Goal: Transaction & Acquisition: Purchase product/service

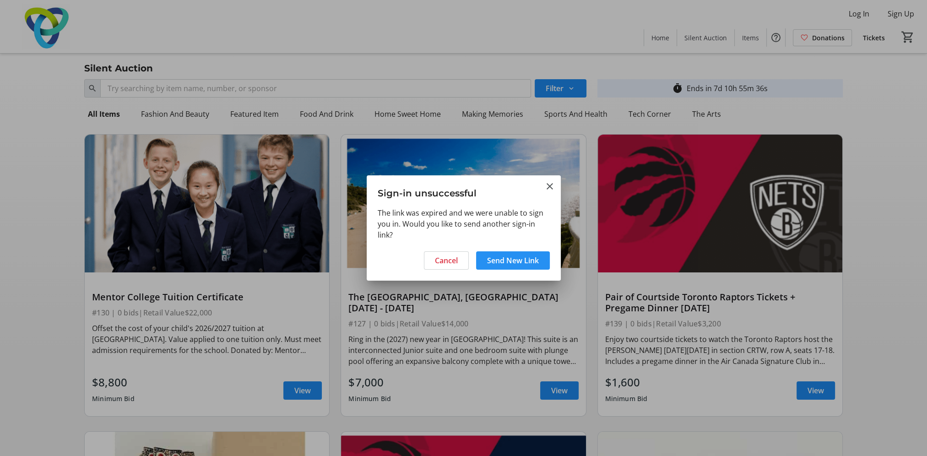
click at [498, 258] on span "Send New Link" at bounding box center [513, 260] width 52 height 11
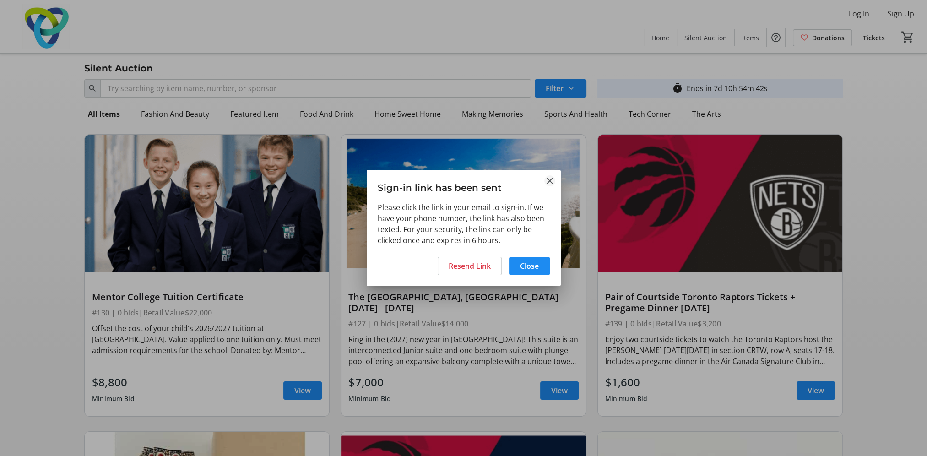
click at [548, 176] on mat-icon "Close" at bounding box center [549, 180] width 11 height 11
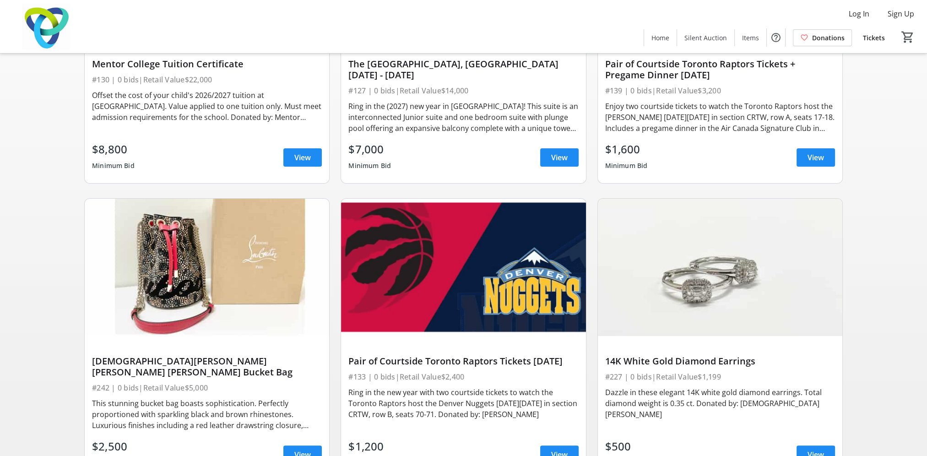
scroll to position [229, 0]
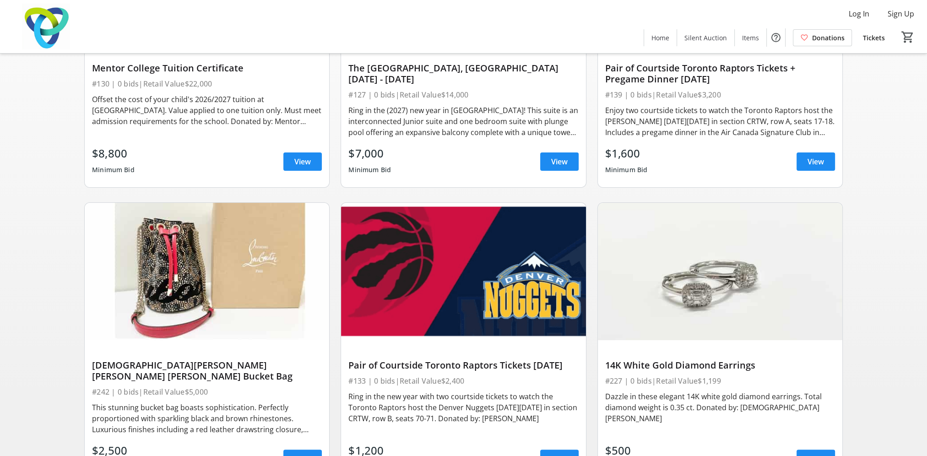
click at [728, 134] on div "Enjoy two courtside tickets to watch the Toronto Raptors host the [PERSON_NAME]…" at bounding box center [720, 121] width 230 height 33
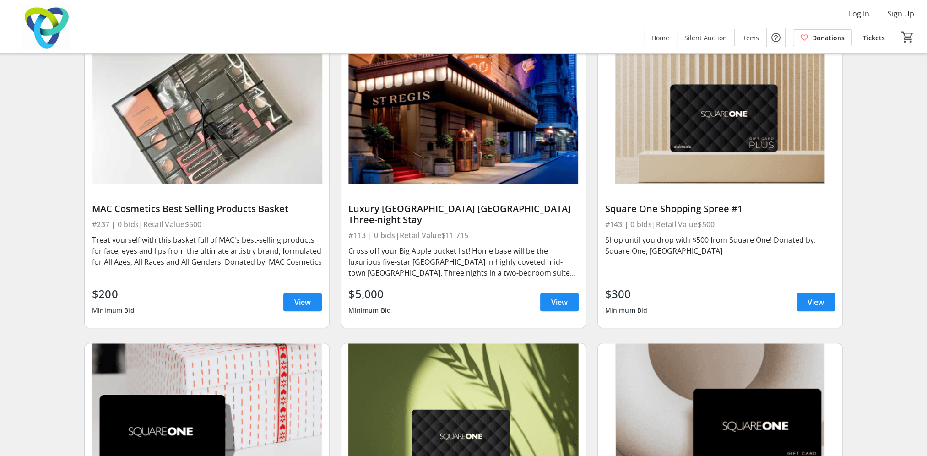
scroll to position [1282, 0]
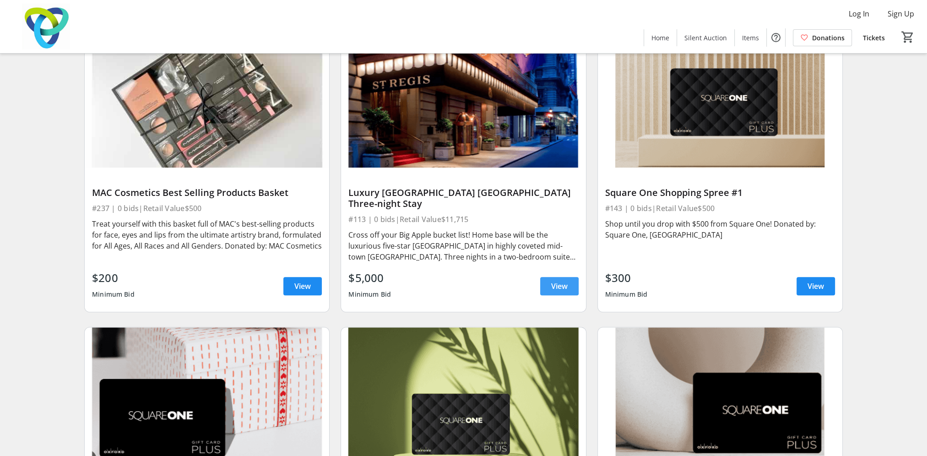
click at [564, 281] on span "View" at bounding box center [559, 286] width 16 height 11
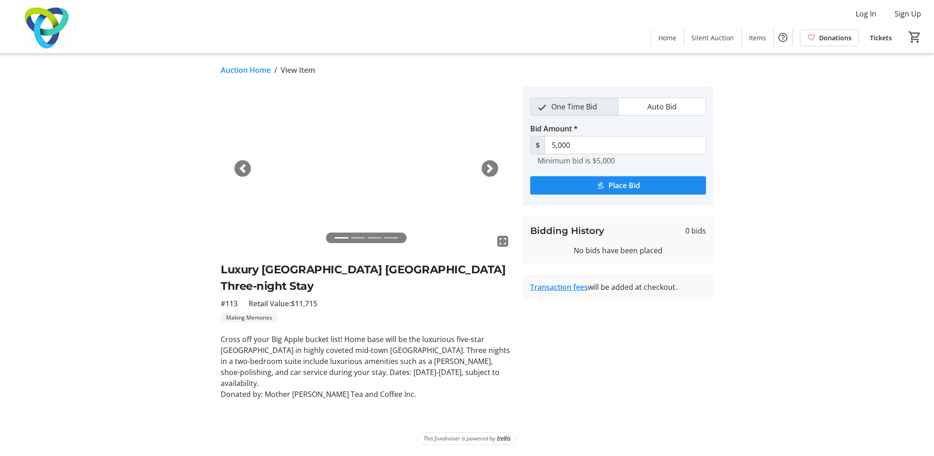
drag, startPoint x: 419, startPoint y: 347, endPoint x: 196, endPoint y: 374, distance: 225.1
drag, startPoint x: 196, startPoint y: 374, endPoint x: 454, endPoint y: 369, distance: 258.2
click at [454, 389] on p "Donated by: Mother [PERSON_NAME] Tea and Coffee Inc." at bounding box center [366, 394] width 291 height 11
click at [253, 73] on link "Auction Home" at bounding box center [246, 70] width 50 height 11
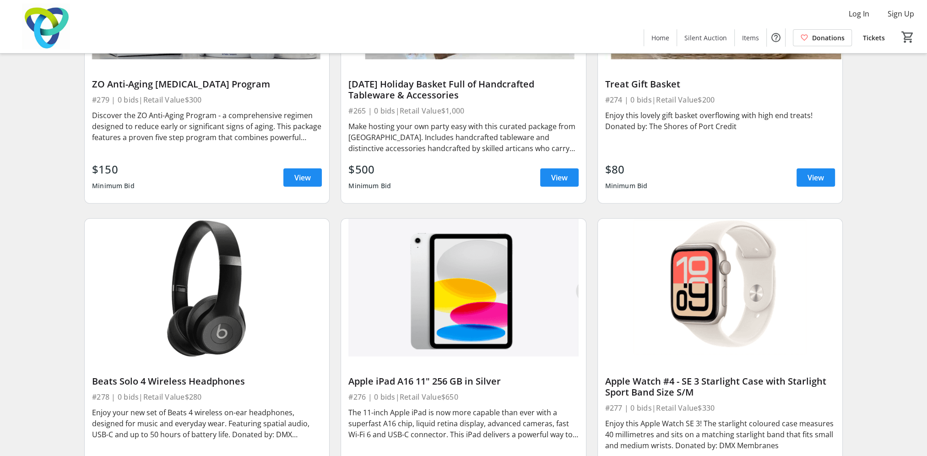
scroll to position [12230, 0]
